Goal: Navigation & Orientation: Go to known website

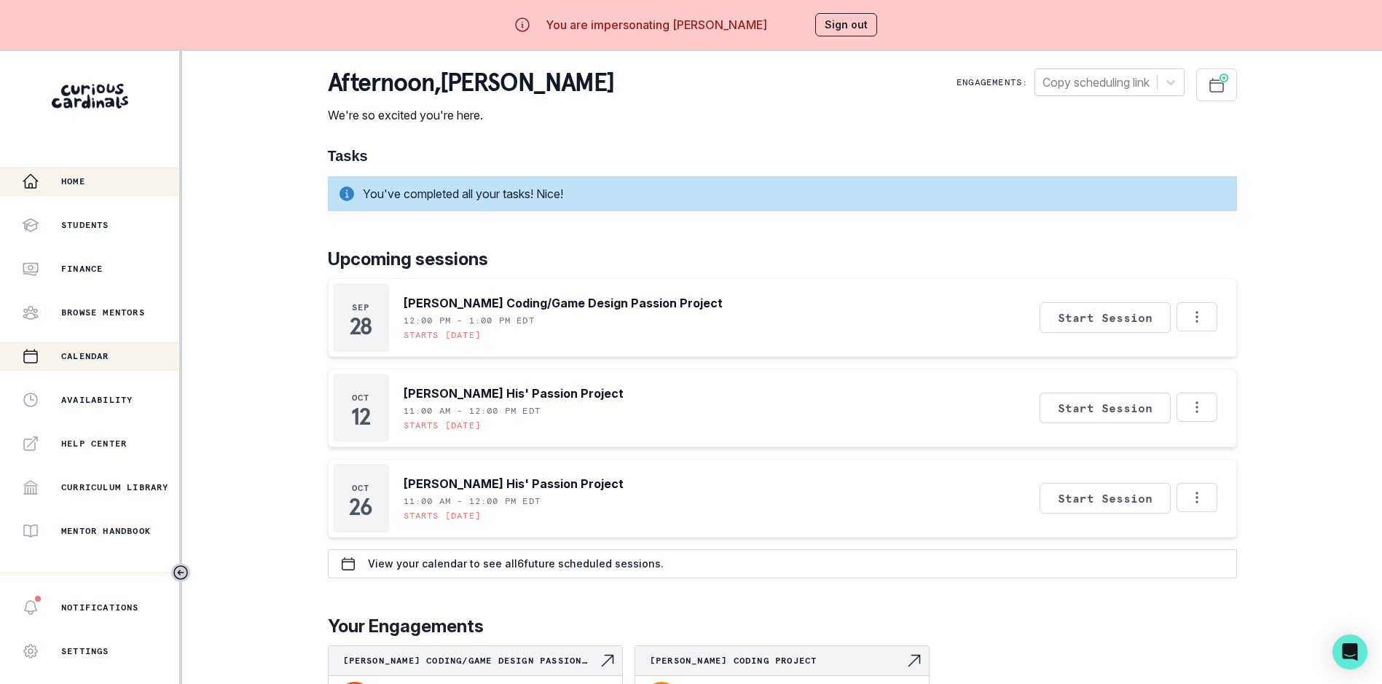
click at [87, 362] on div "Calendar" at bounding box center [100, 355] width 157 height 17
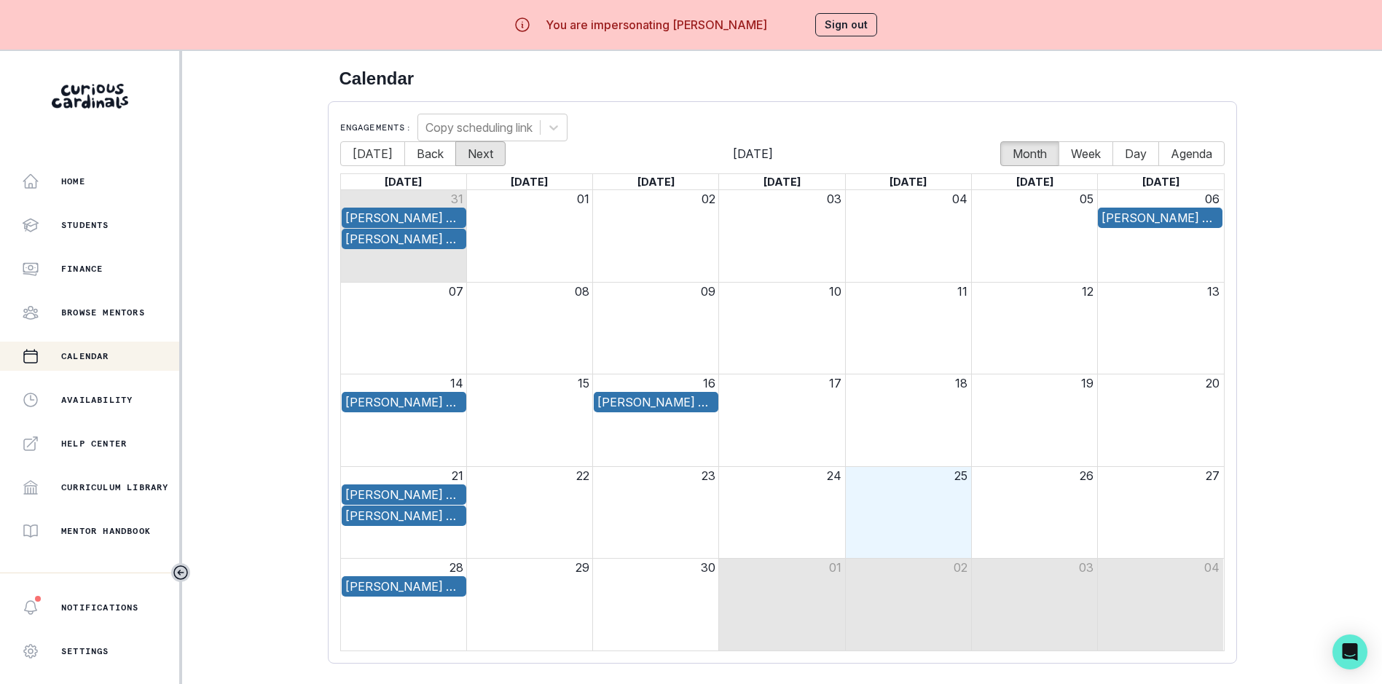
click at [482, 154] on button "Next" at bounding box center [480, 153] width 50 height 25
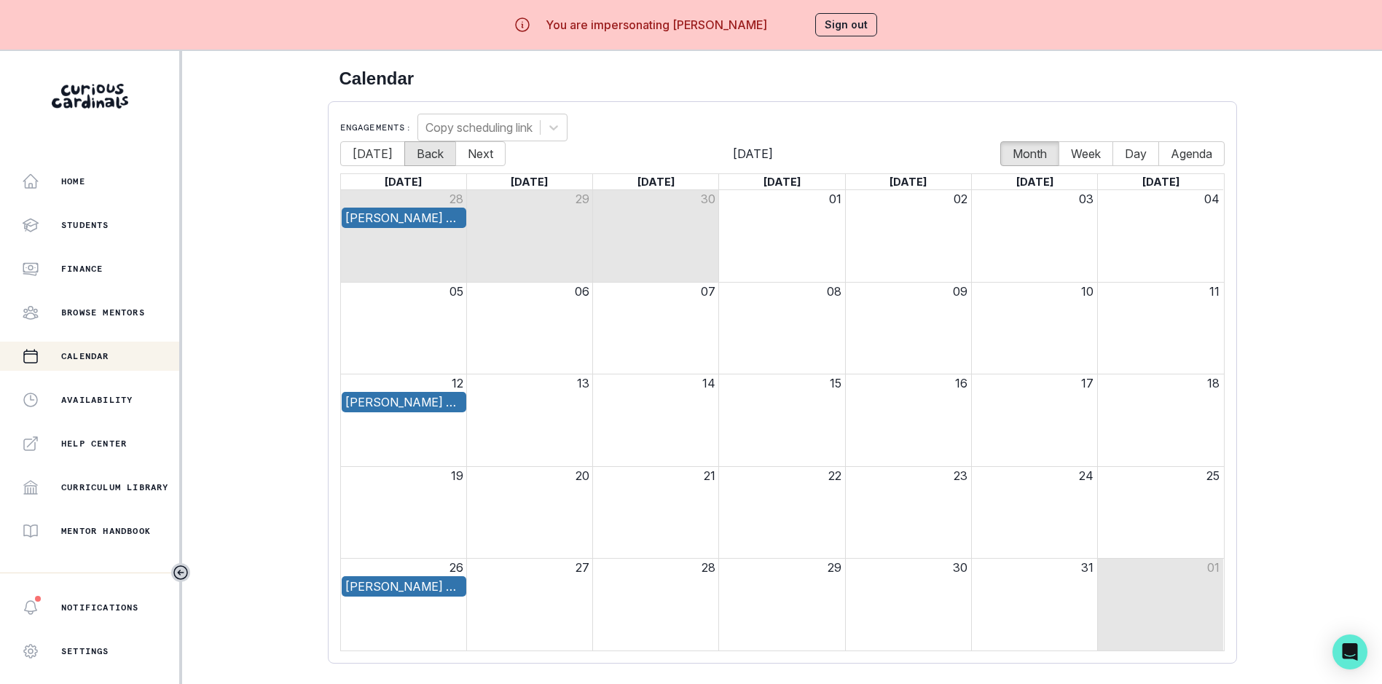
click at [444, 154] on button "Back" at bounding box center [430, 153] width 52 height 25
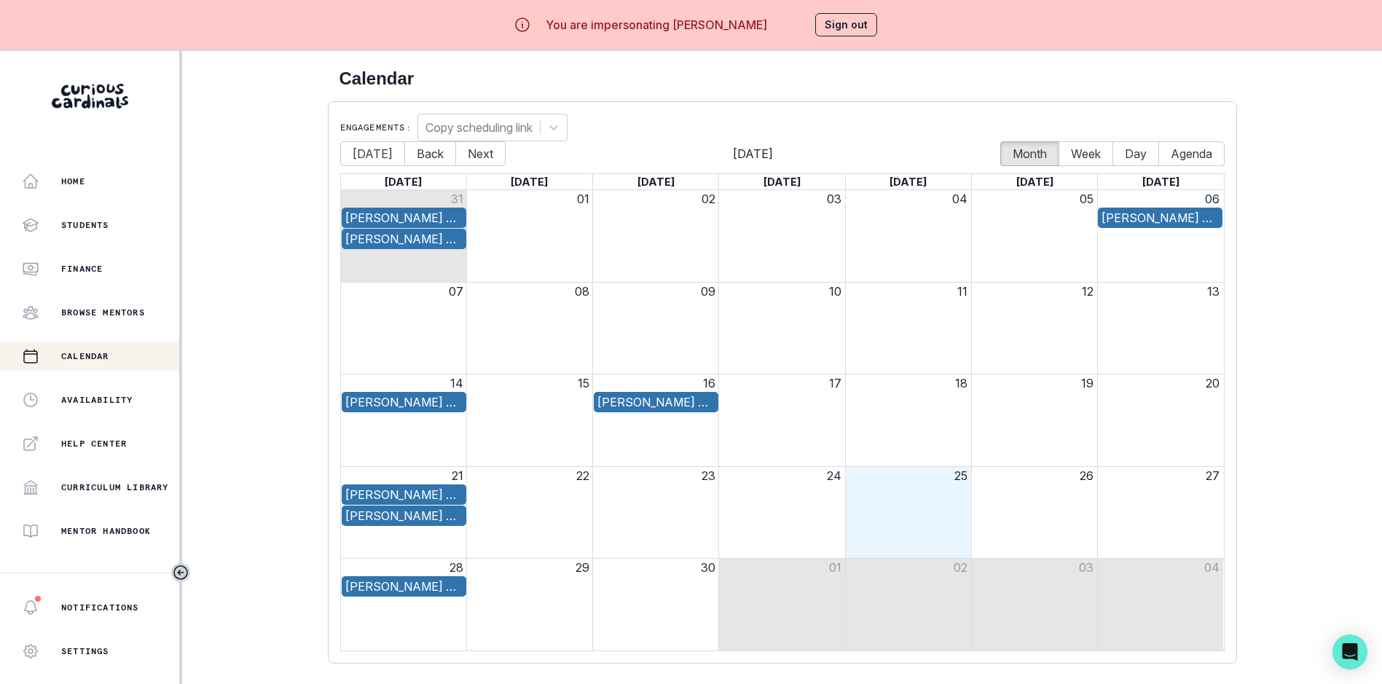
click at [826, 28] on button "Sign out" at bounding box center [846, 24] width 62 height 23
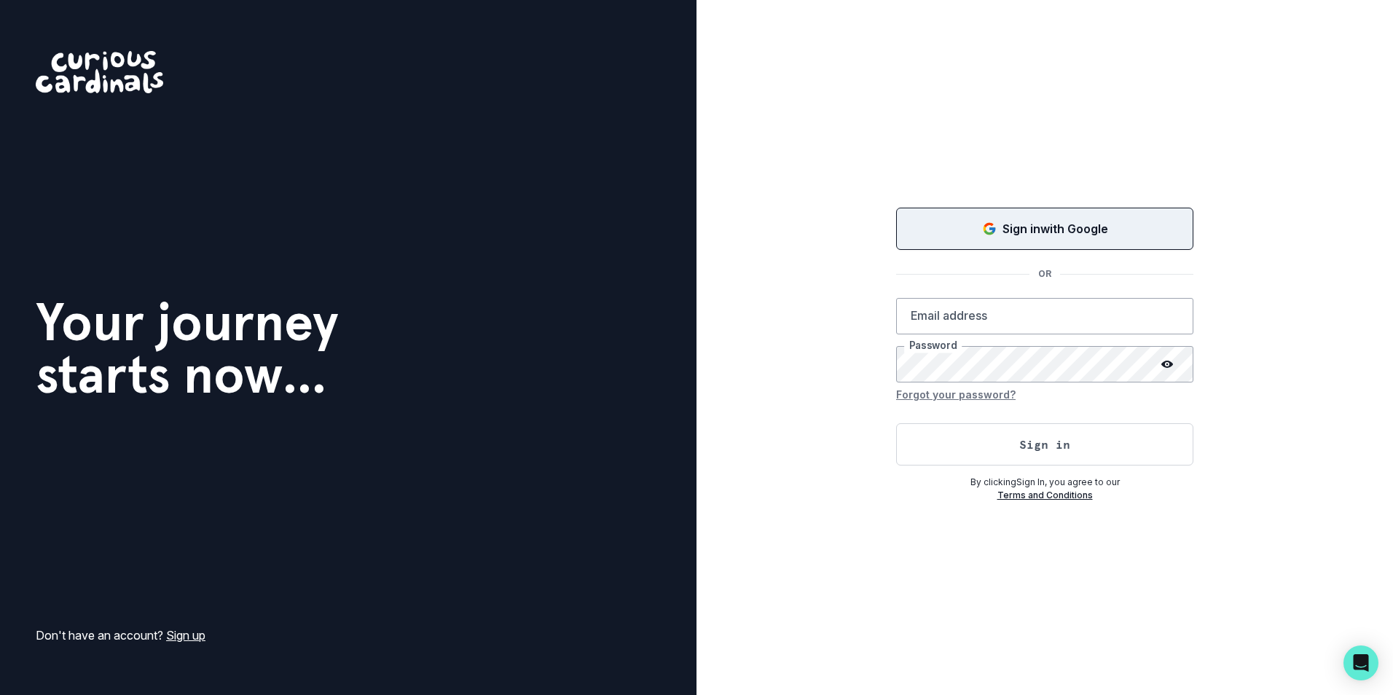
click at [1015, 232] on p "Sign in with Google" at bounding box center [1055, 228] width 106 height 17
click at [1047, 229] on div "Loading..." at bounding box center [1044, 226] width 18 height 18
click at [1078, 227] on p "Sign in with Google" at bounding box center [1055, 228] width 106 height 17
